Goal: Task Accomplishment & Management: Use online tool/utility

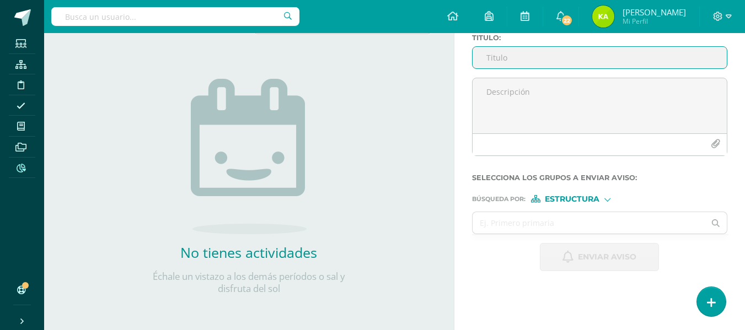
click at [29, 165] on span at bounding box center [21, 167] width 25 height 15
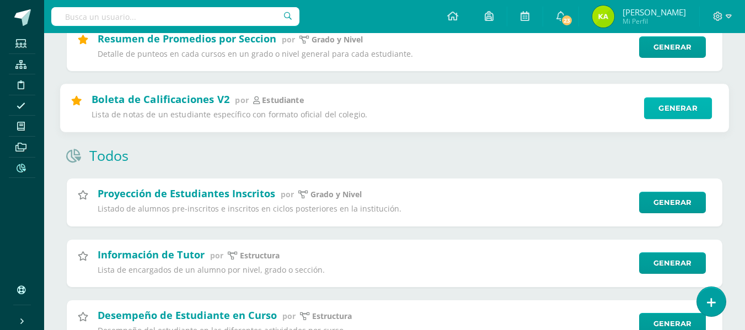
click at [700, 108] on link "Generar" at bounding box center [678, 108] width 68 height 22
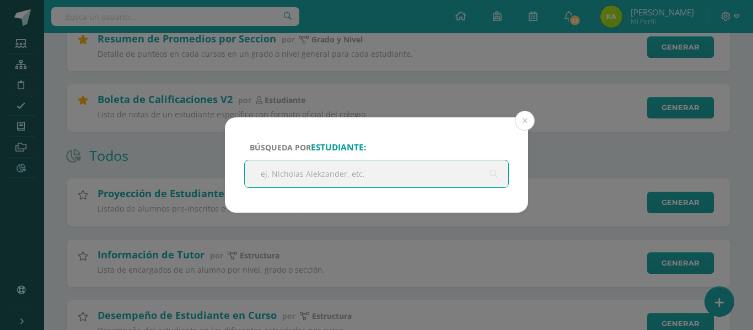
click at [351, 175] on input "text" at bounding box center [377, 173] width 264 height 27
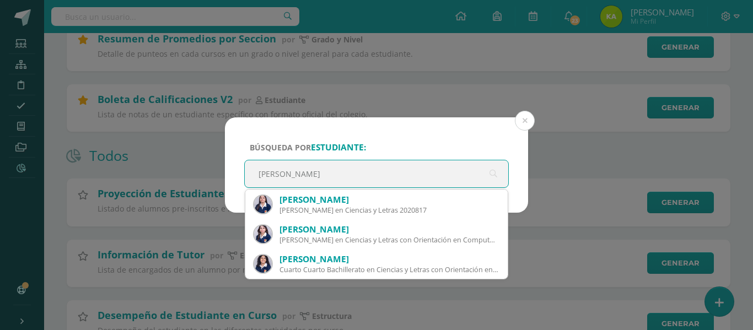
type input "[PERSON_NAME]"
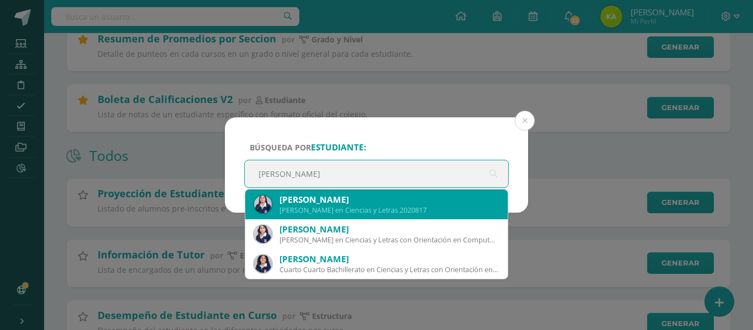
click at [376, 200] on div "[PERSON_NAME]" at bounding box center [389, 200] width 219 height 12
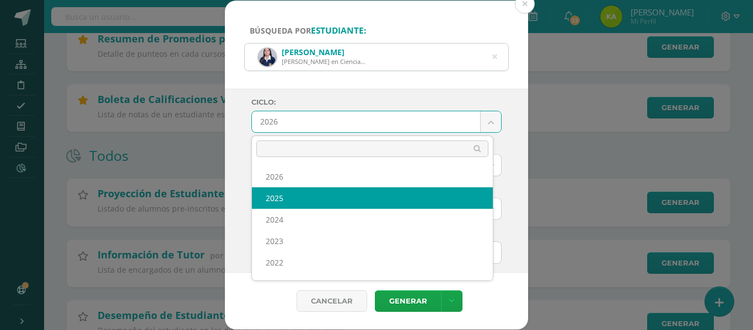
select select "6"
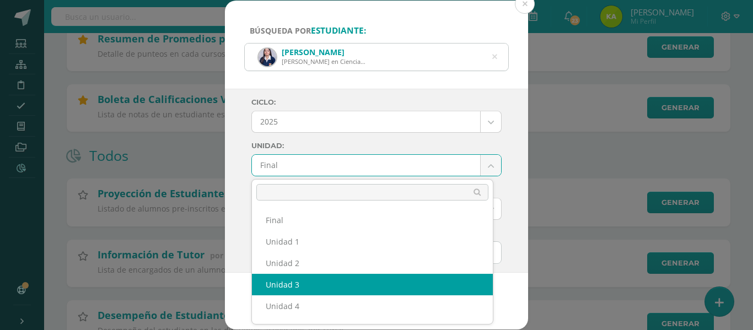
select select "Unidad 3"
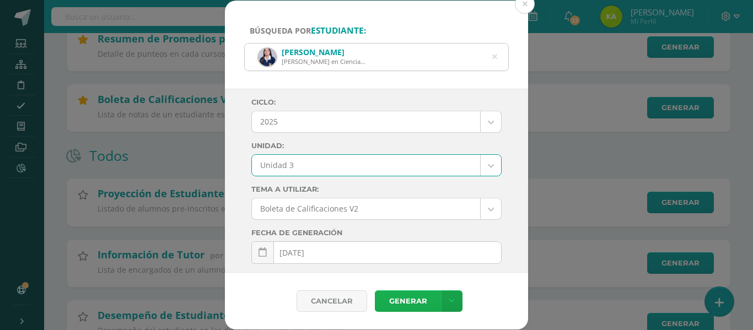
click at [418, 293] on link "Generar" at bounding box center [408, 302] width 66 height 22
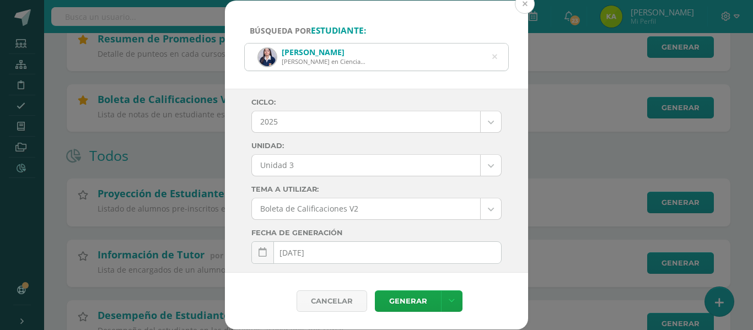
click at [522, 3] on button at bounding box center [525, 4] width 20 height 20
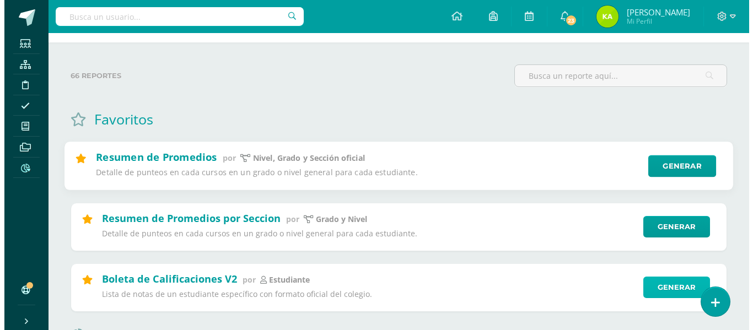
scroll to position [110, 0]
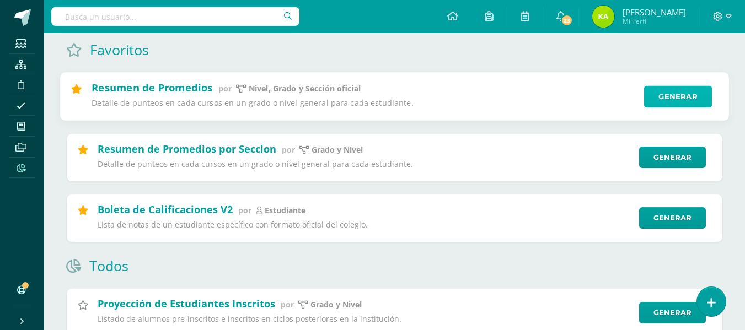
click at [666, 95] on link "Generar" at bounding box center [678, 97] width 68 height 22
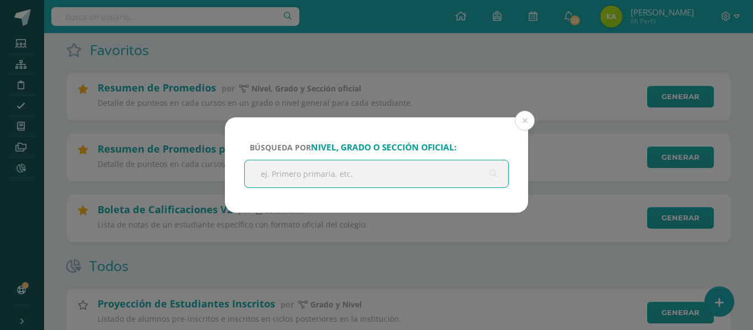
click at [291, 180] on input "text" at bounding box center [377, 173] width 264 height 27
click at [274, 173] on input "text" at bounding box center [377, 173] width 264 height 27
type input "i"
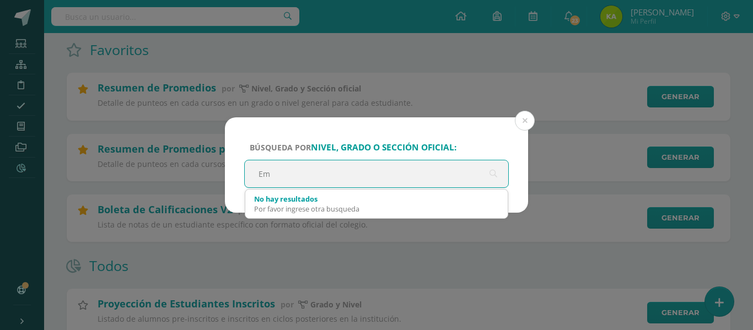
type input "E"
type input "Quinto"
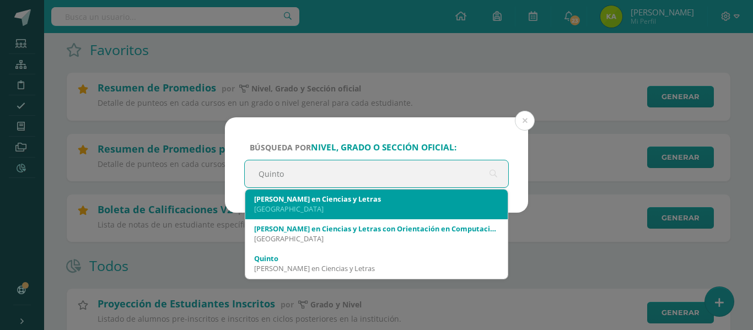
click at [312, 197] on div "[PERSON_NAME] en Ciencias y Letras" at bounding box center [376, 199] width 245 height 10
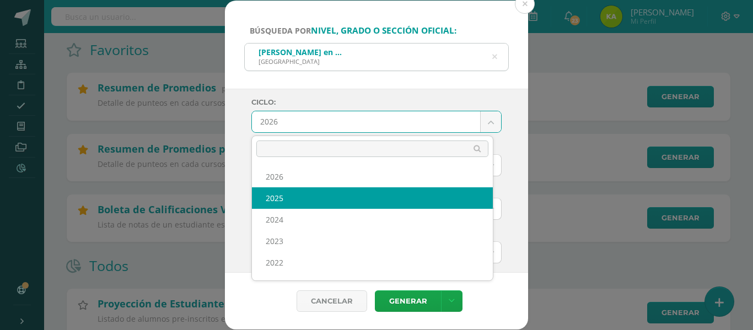
select select "6"
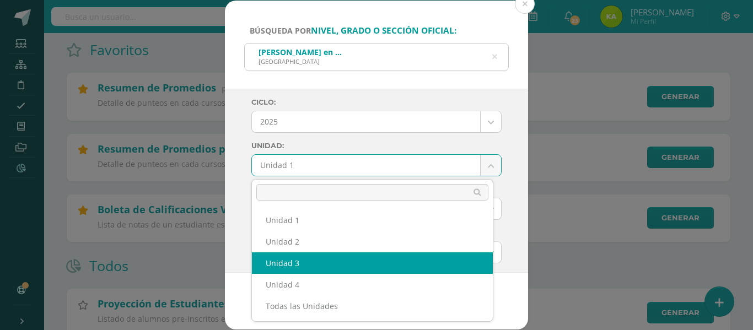
select select "Unidad 3"
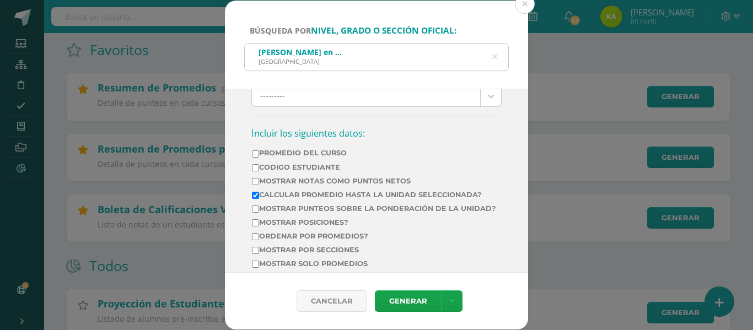
scroll to position [386, 0]
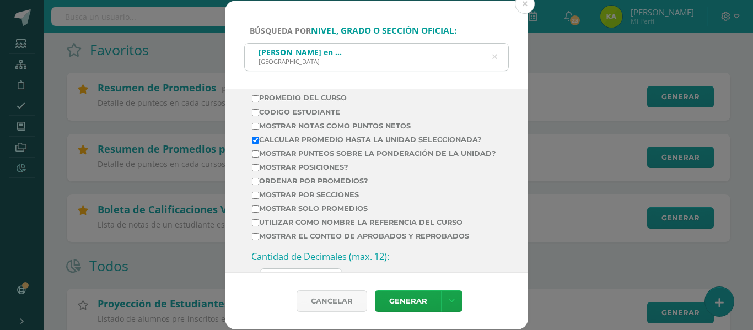
click at [256, 138] on input "Calcular promedio hasta la unidad seleccionada?" at bounding box center [255, 140] width 7 height 7
checkbox input "false"
click at [255, 172] on input "Mostrar posiciones?" at bounding box center [255, 167] width 7 height 7
checkbox input "true"
click at [395, 304] on link "Generar" at bounding box center [408, 302] width 66 height 22
